Goal: Navigation & Orientation: Find specific page/section

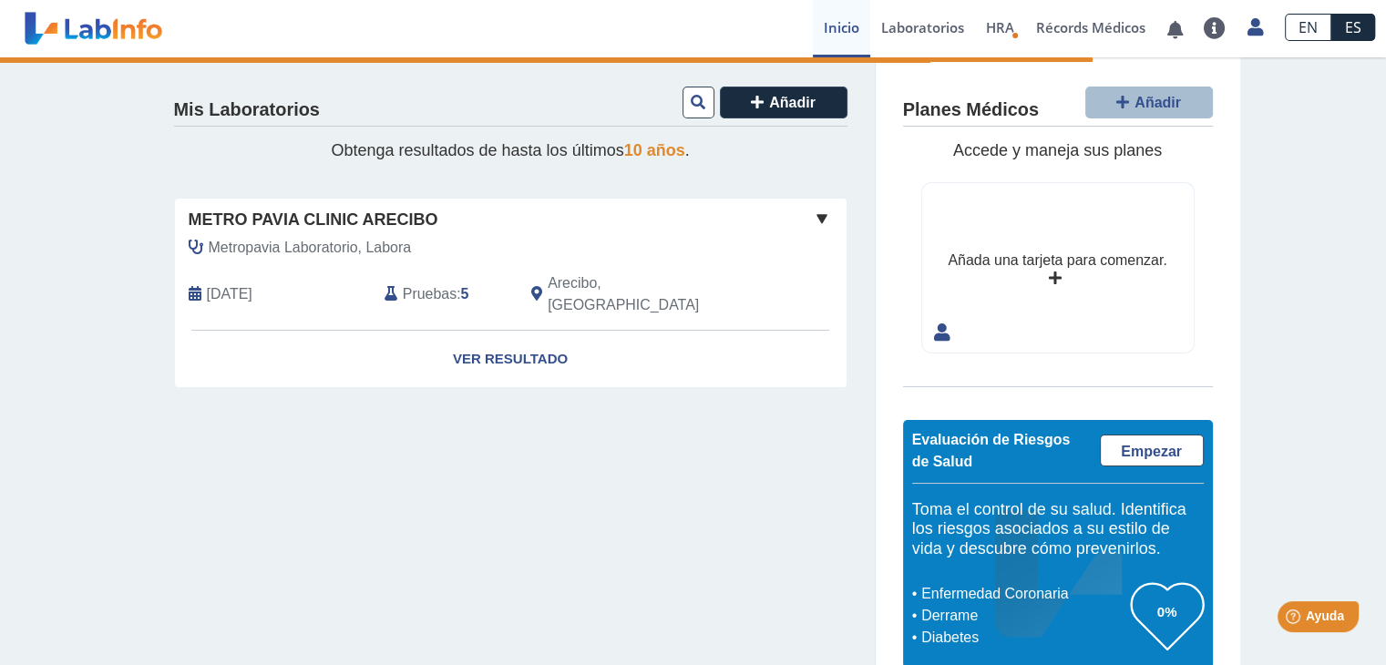
click at [817, 213] on span at bounding box center [822, 219] width 22 height 22
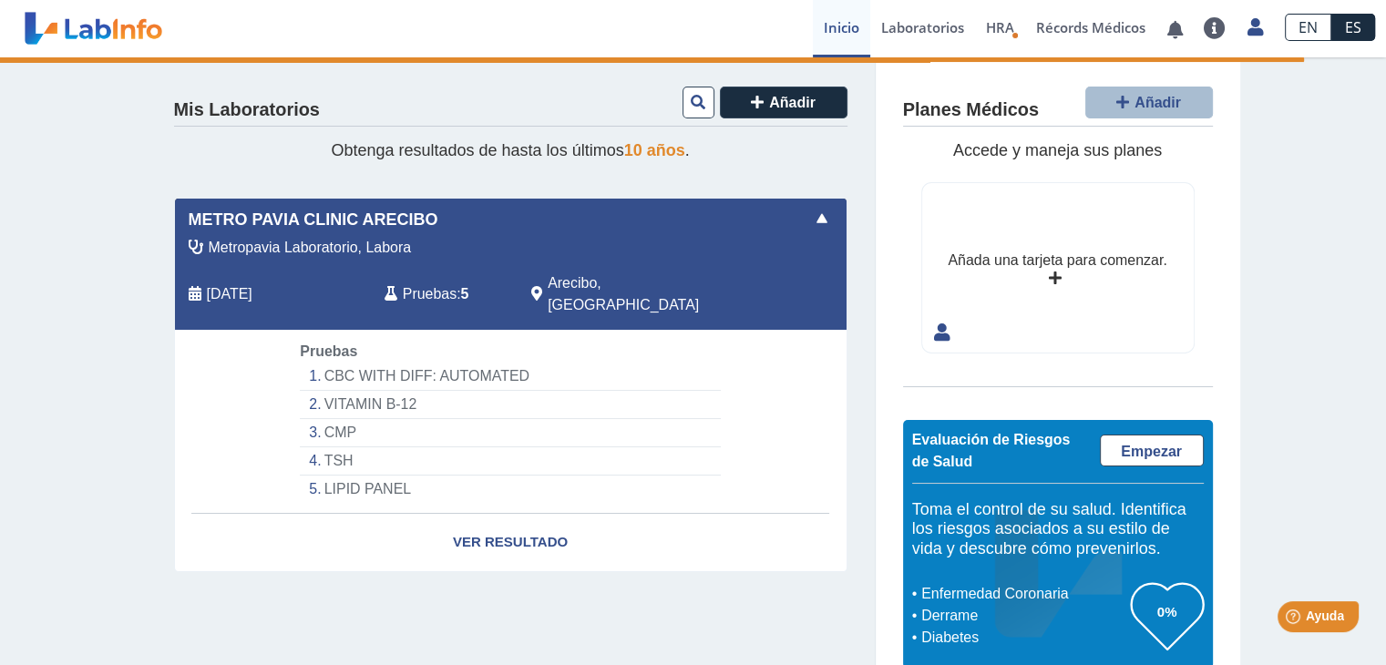
click at [817, 213] on span at bounding box center [822, 219] width 22 height 22
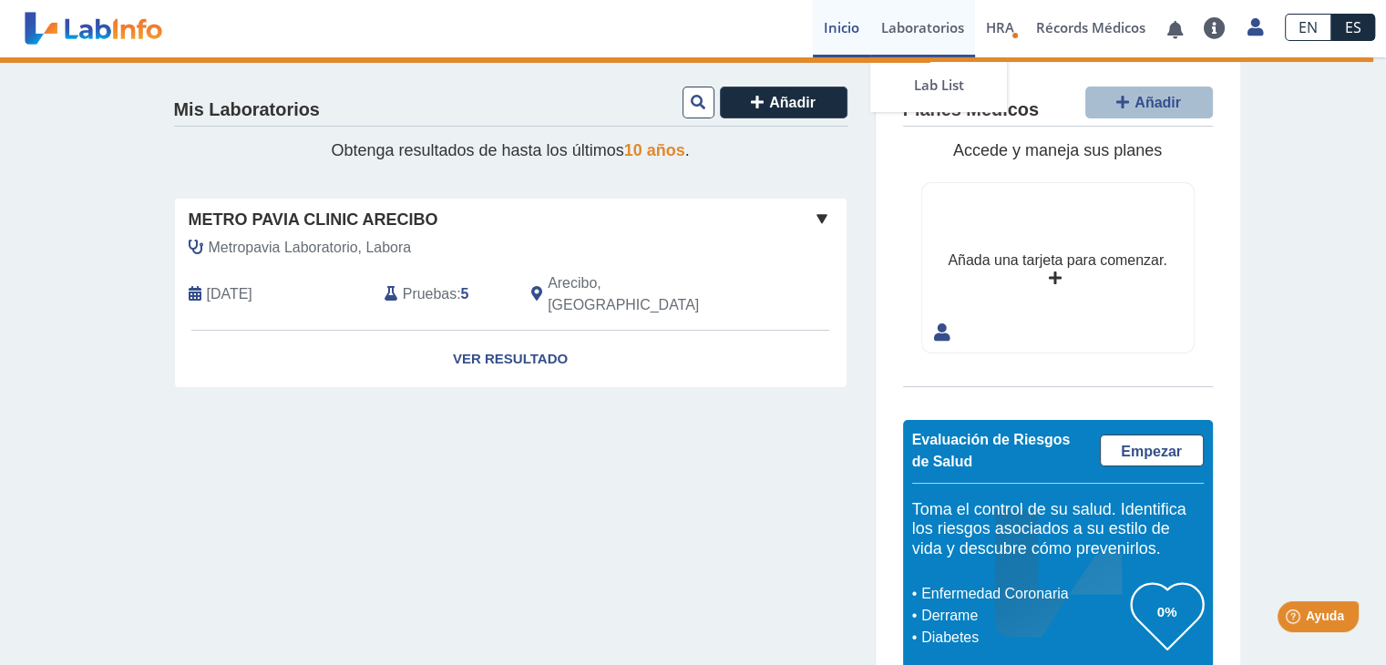
click at [927, 22] on link "Laboratorios" at bounding box center [922, 28] width 105 height 57
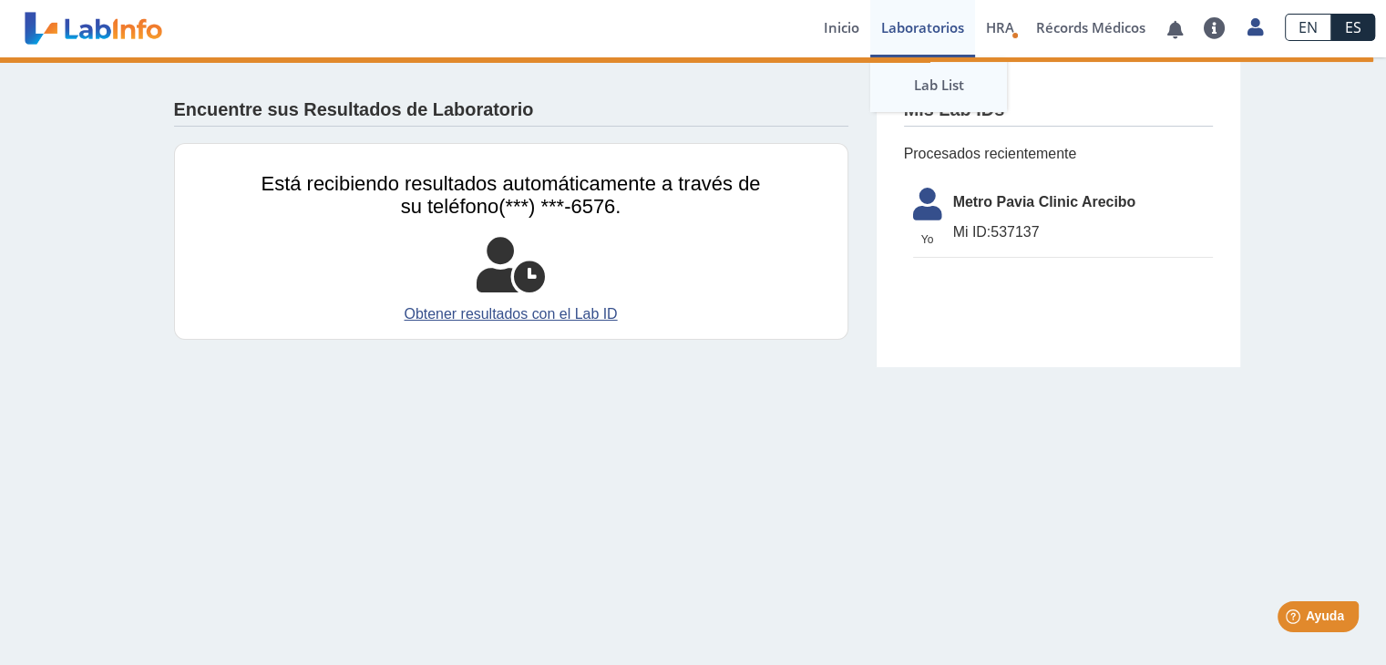
click at [930, 78] on link "Lab List" at bounding box center [938, 84] width 137 height 55
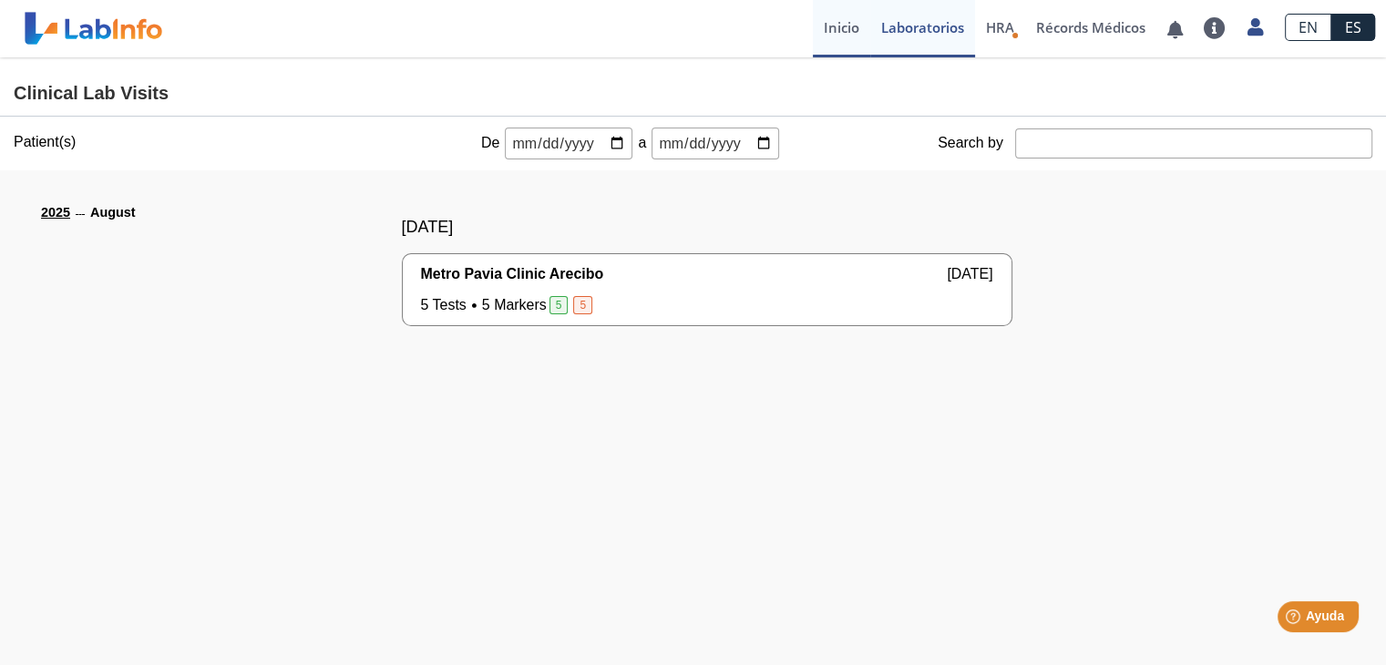
click at [821, 34] on link "Inicio" at bounding box center [841, 28] width 57 height 57
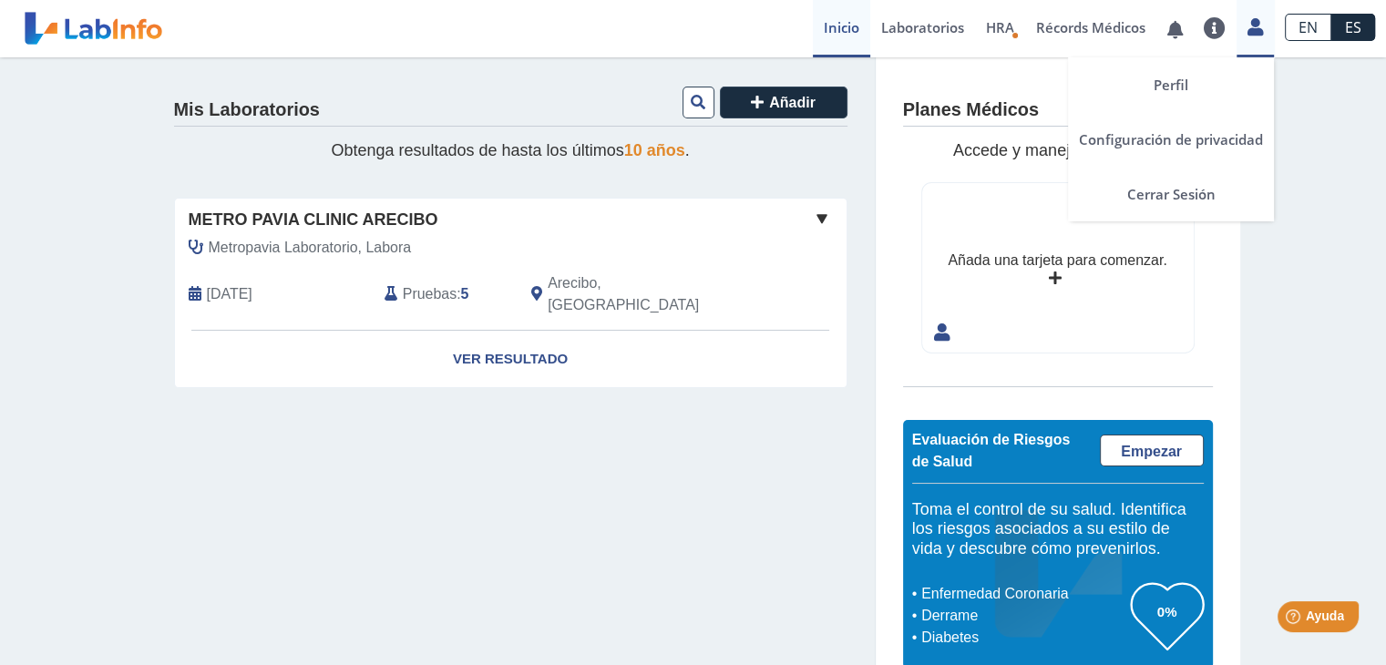
click at [1265, 18] on link at bounding box center [1254, 25] width 37 height 24
click at [1187, 201] on link "Cerrar Sesión" at bounding box center [1171, 194] width 206 height 55
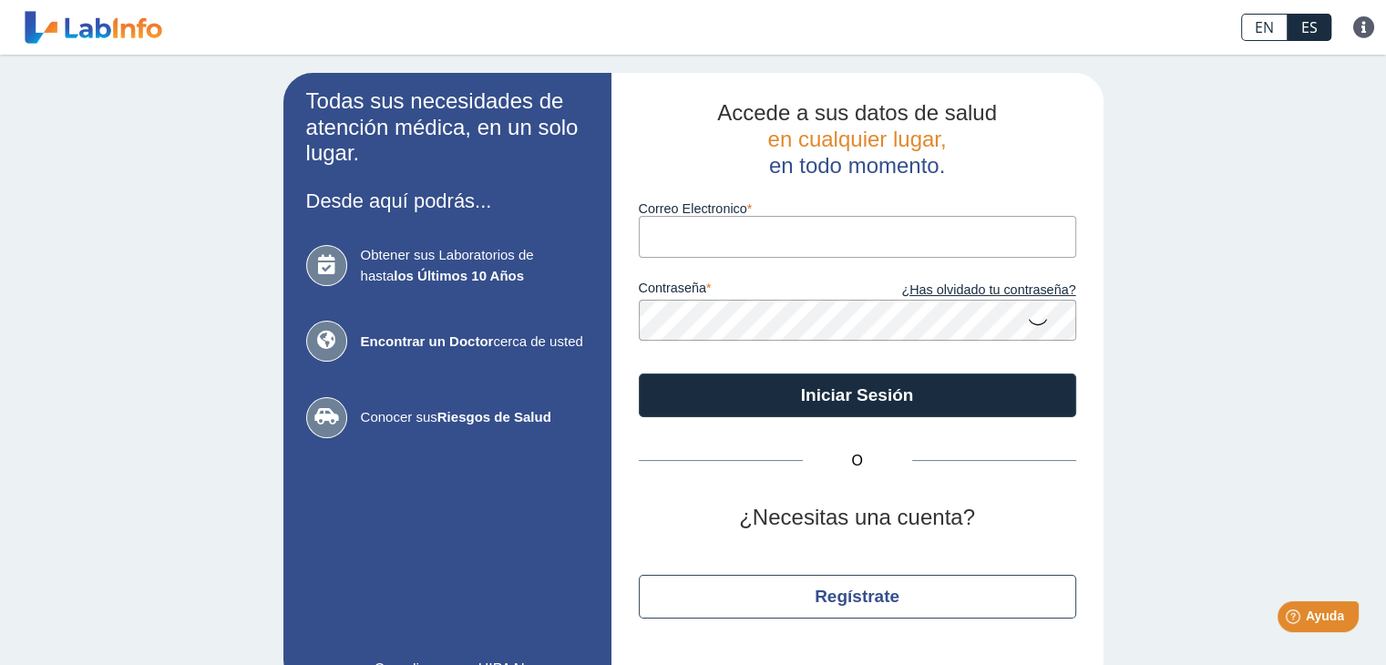
click at [765, 217] on input "Correo Electronico" at bounding box center [857, 236] width 437 height 41
click at [1159, 118] on div "Todas sus necesidades de atención médica, en un solo lugar. Desde aquí podrás..…" at bounding box center [693, 381] width 1386 height 653
